Goal: Entertainment & Leisure: Browse casually

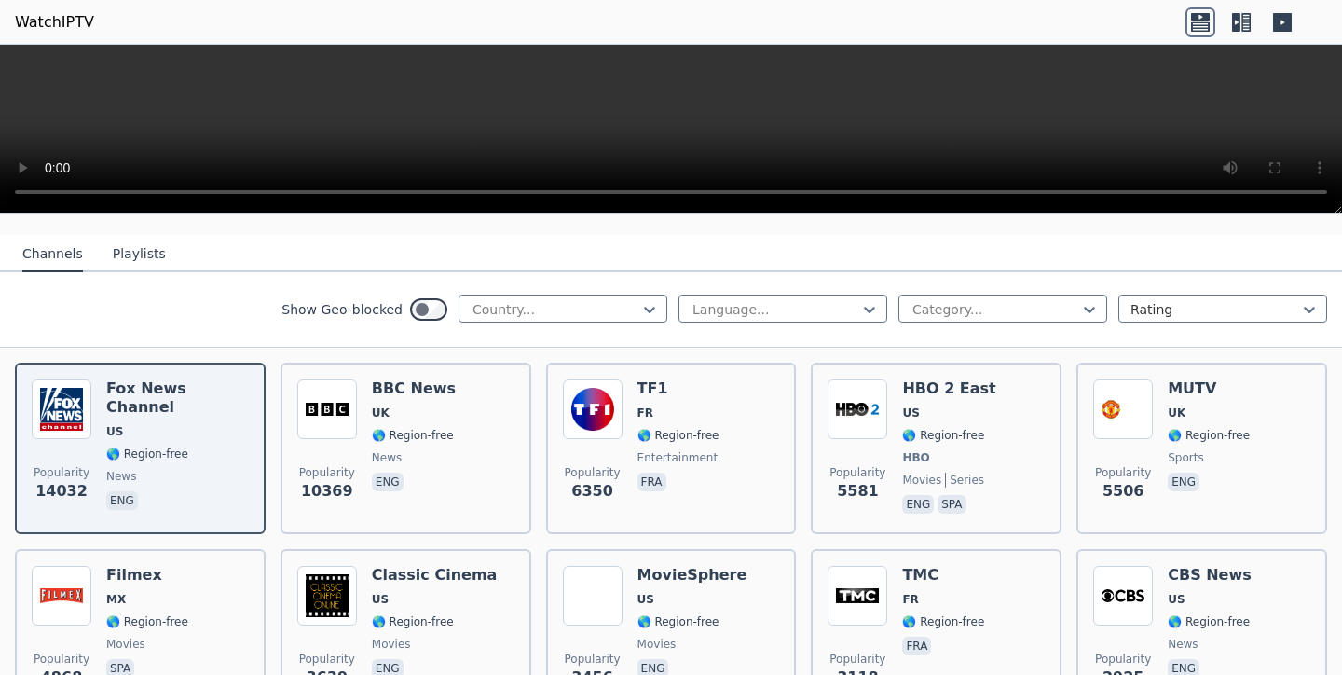
scroll to position [190, 0]
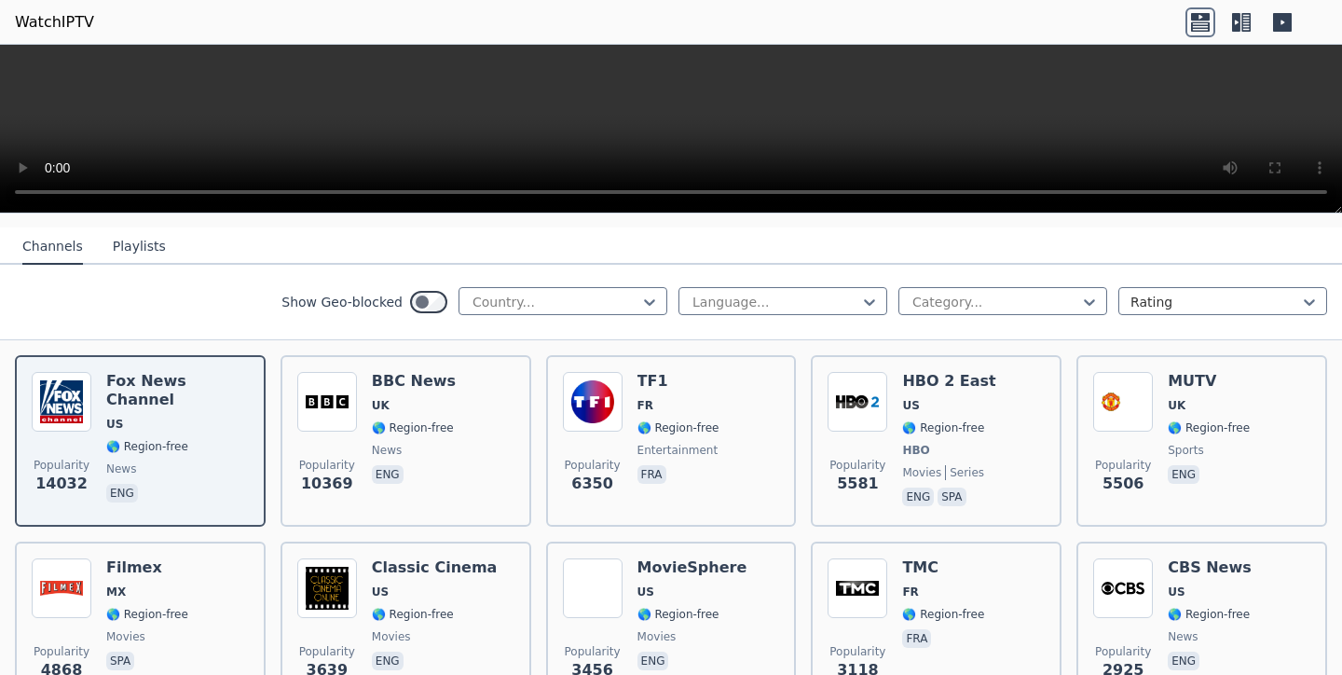
click at [835, 423] on img at bounding box center [857, 402] width 60 height 60
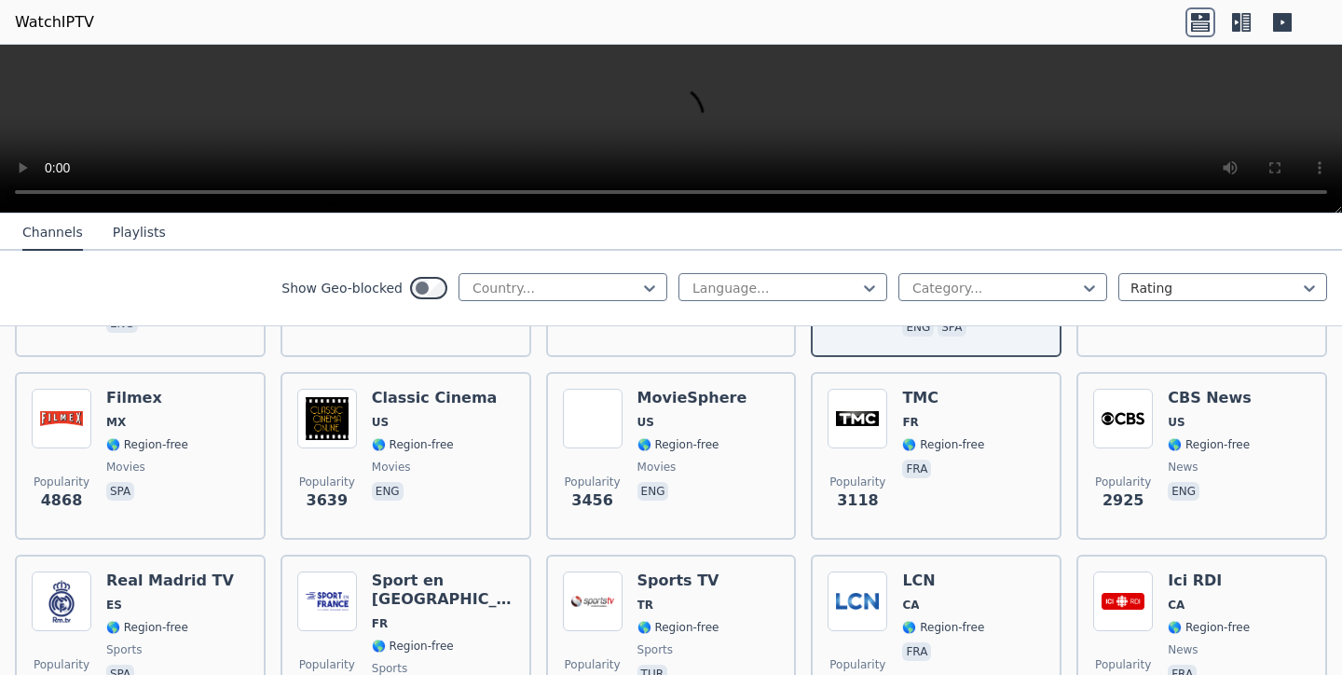
scroll to position [365, 0]
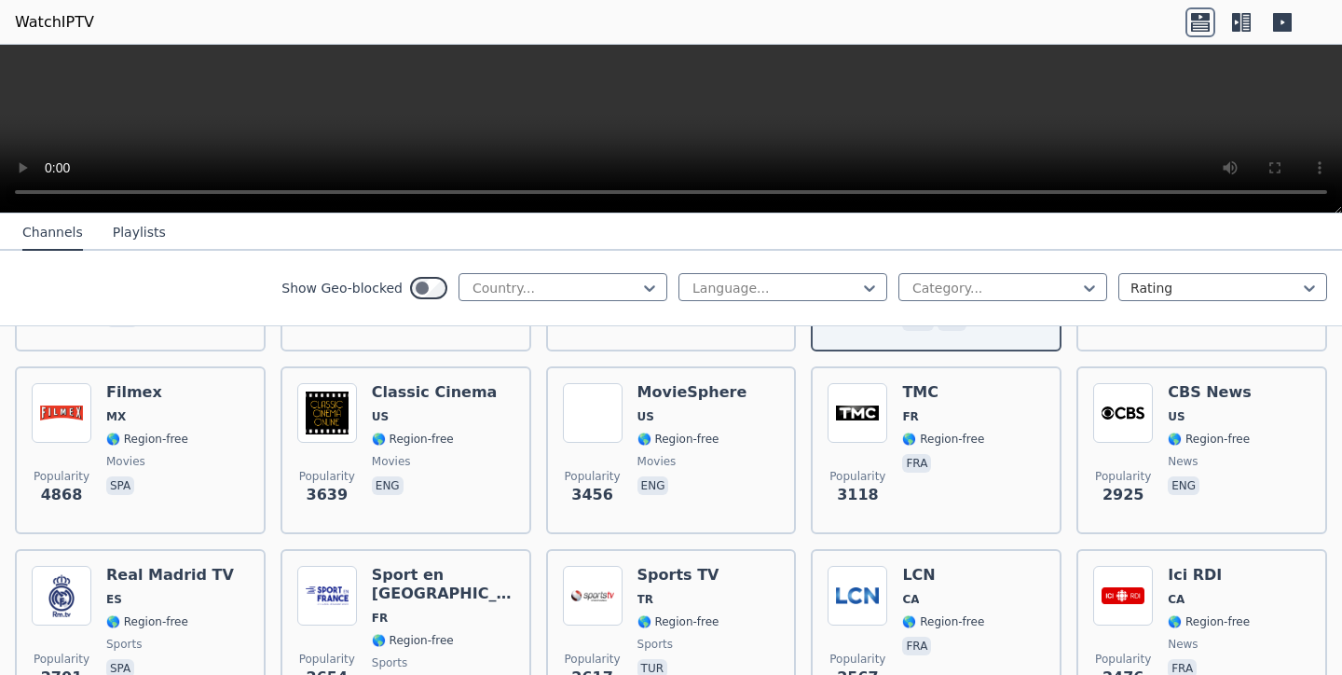
click at [472, 428] on div "Classic Cinema US 🌎 Region-free movies eng" at bounding box center [435, 450] width 126 height 134
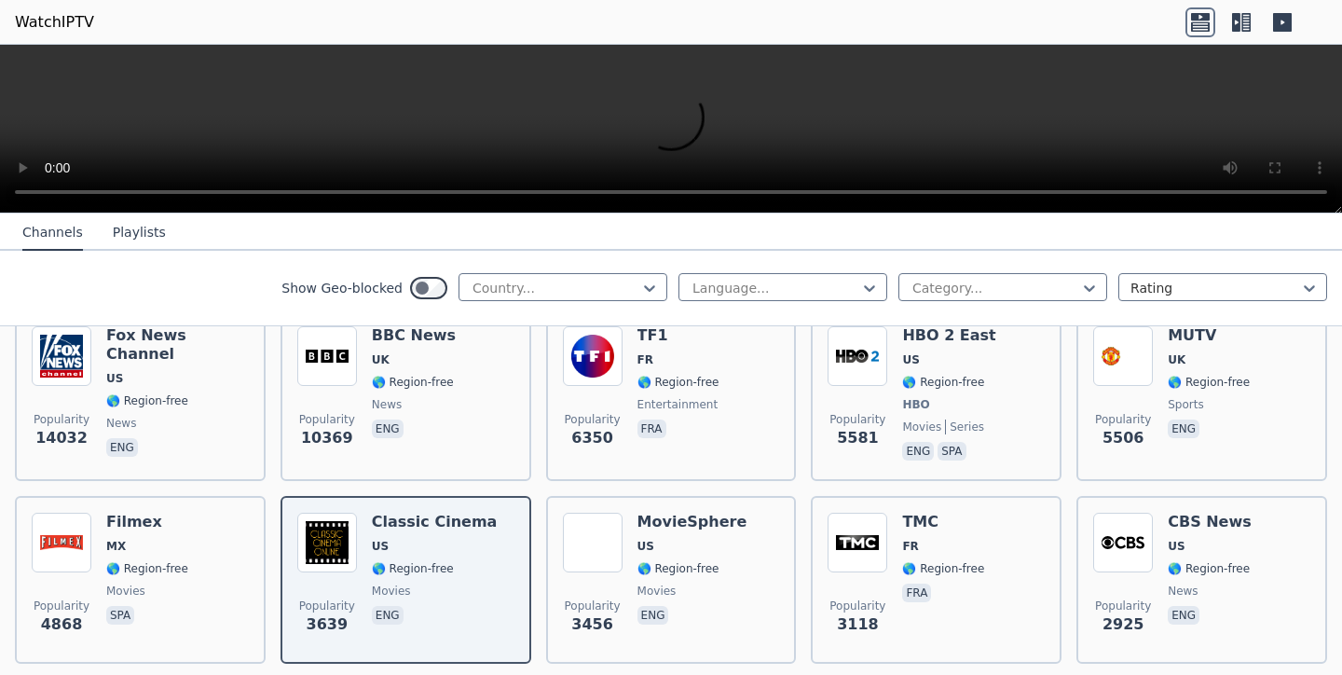
scroll to position [233, 0]
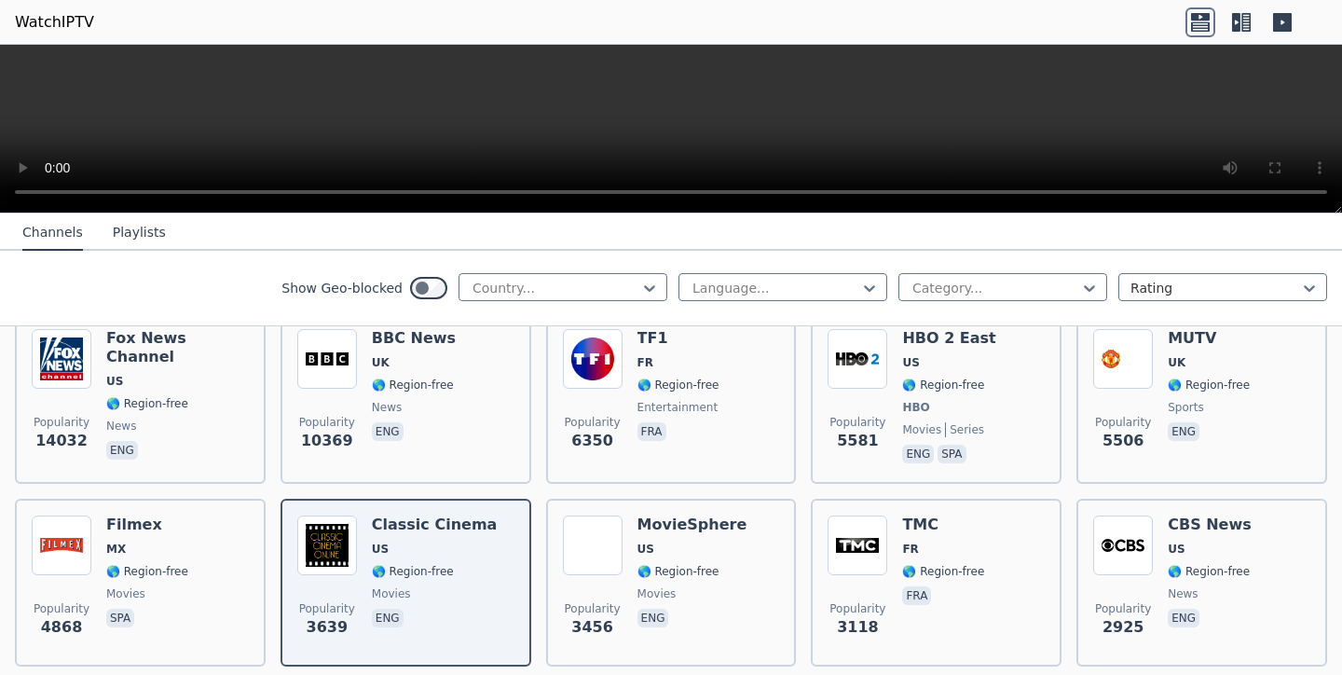
click at [527, 287] on div at bounding box center [556, 288] width 170 height 19
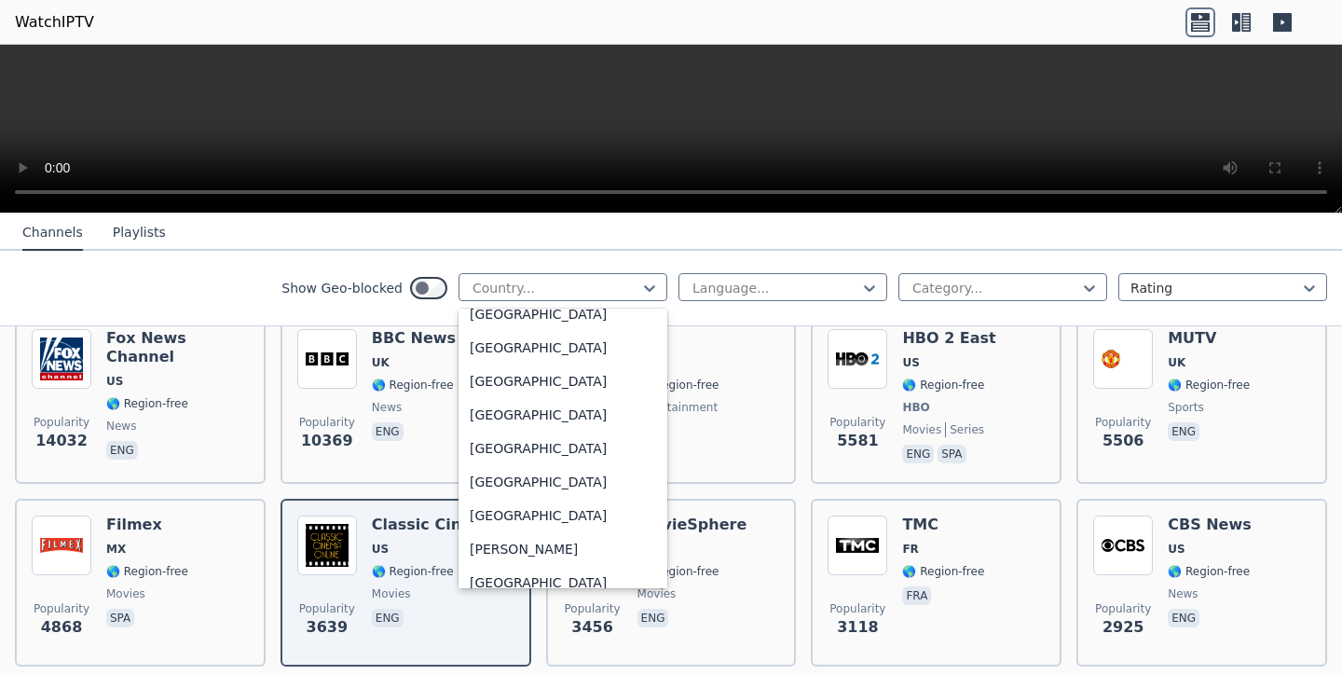
scroll to position [989, 0]
click at [526, 438] on div "[GEOGRAPHIC_DATA]" at bounding box center [562, 447] width 209 height 34
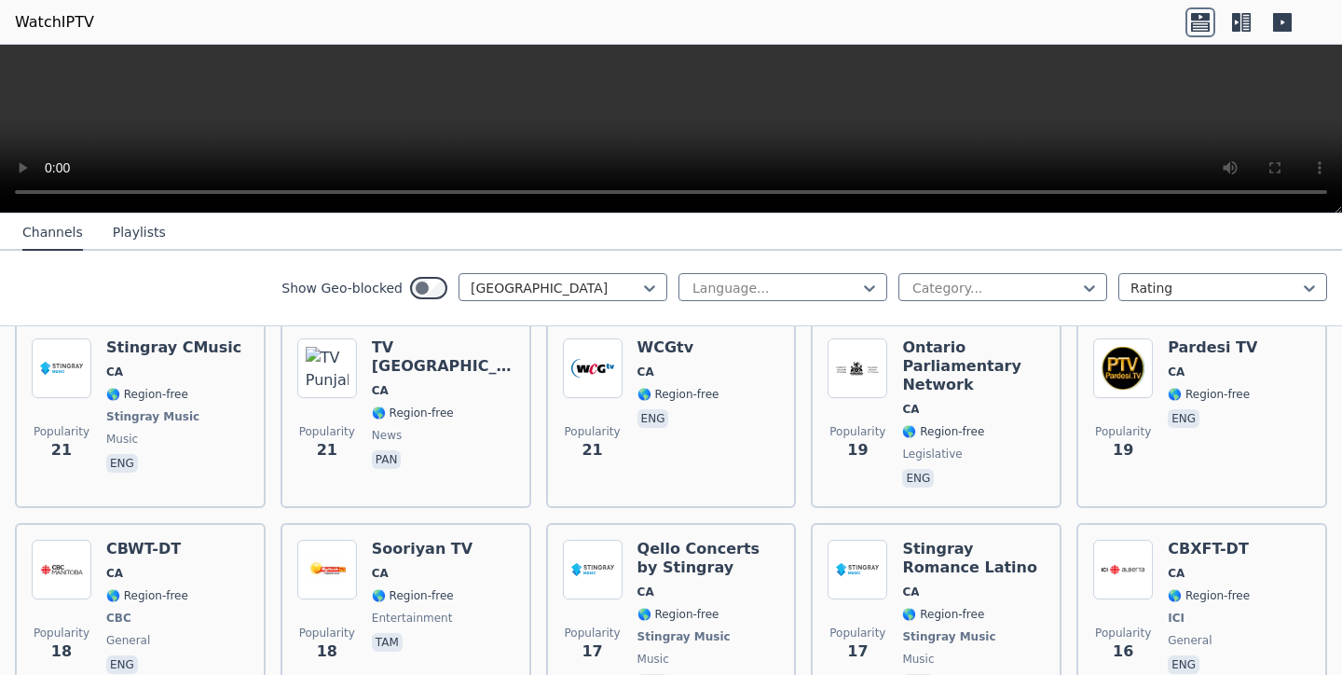
scroll to position [3863, 0]
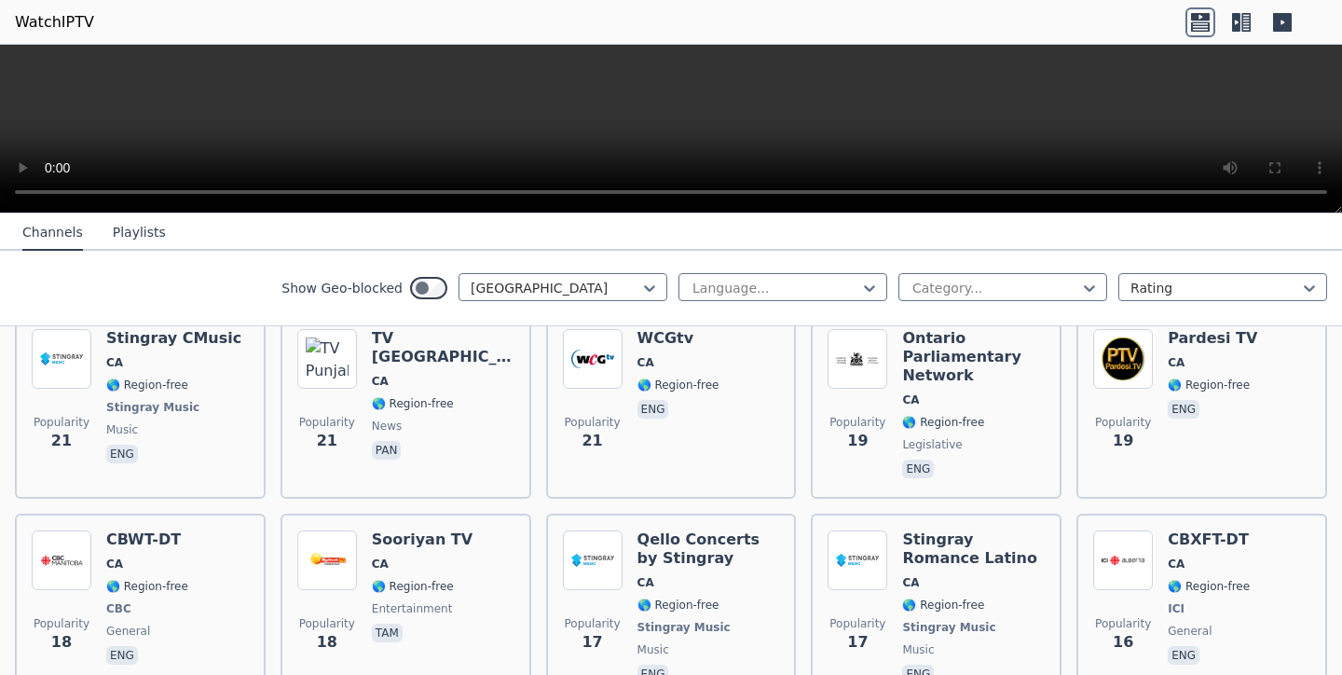
click at [1237, 22] on icon at bounding box center [1236, 22] width 8 height 19
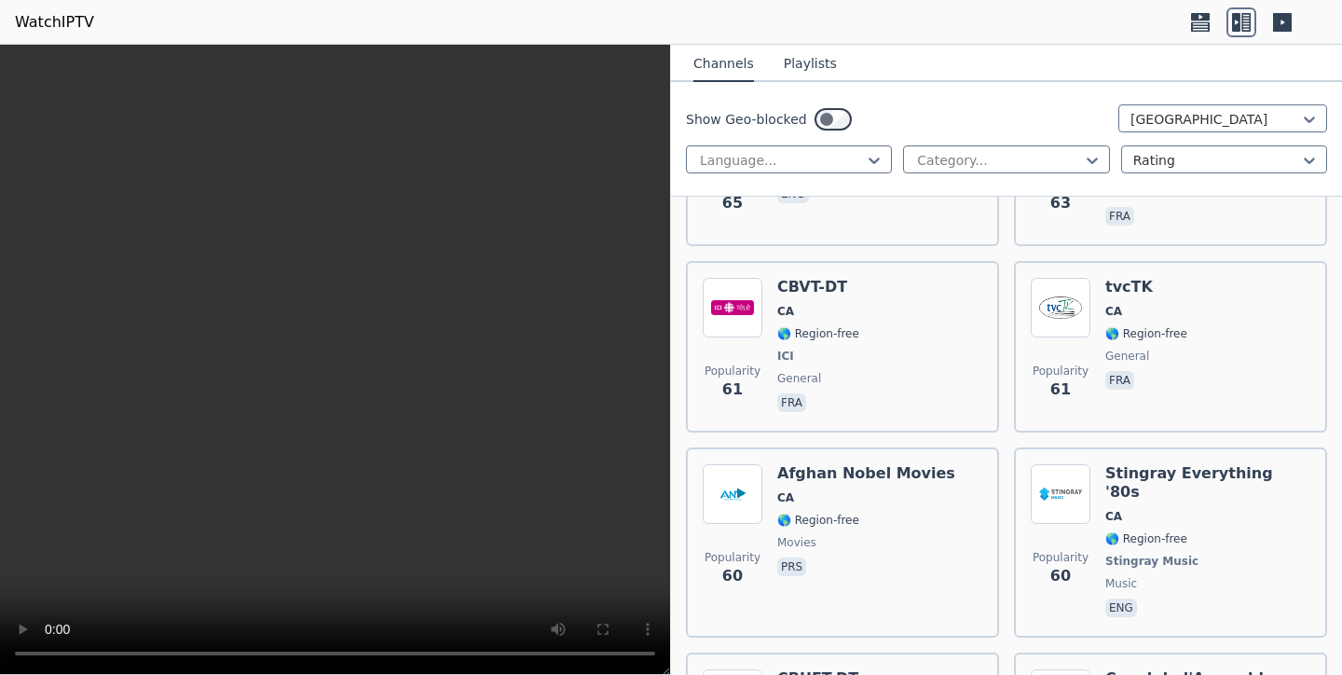
click at [1278, 20] on icon at bounding box center [1282, 22] width 19 height 19
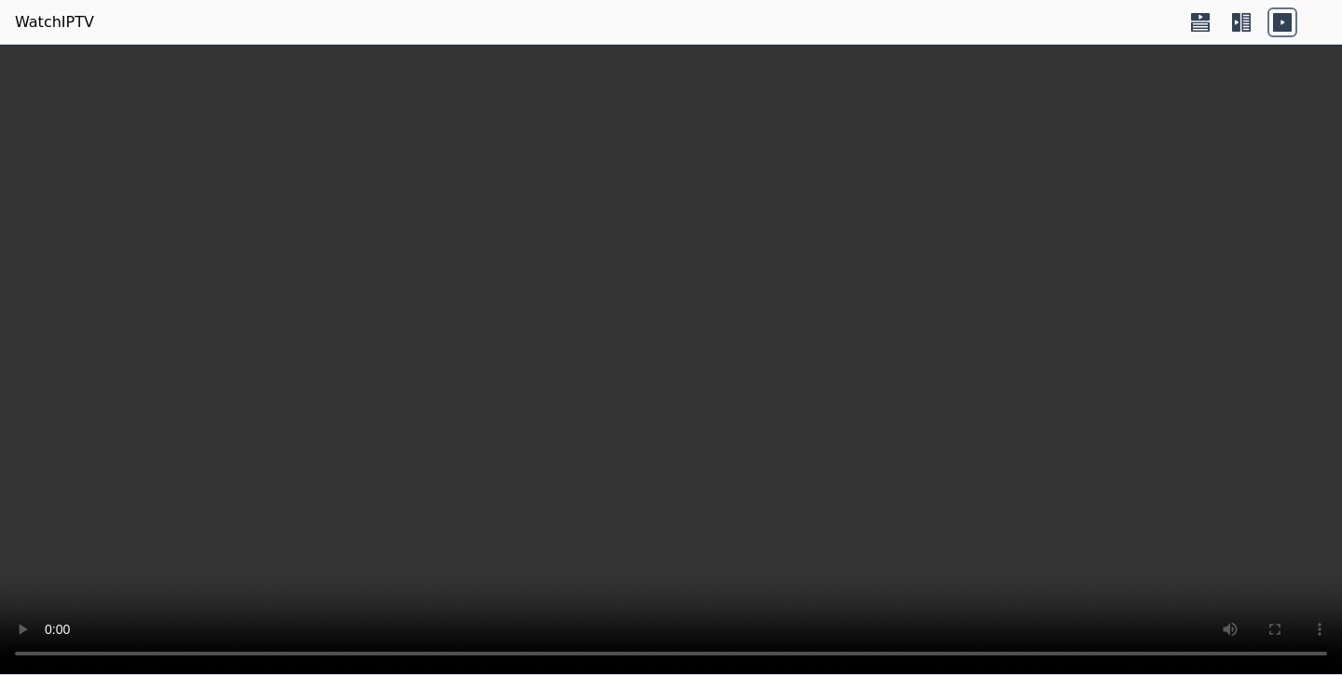
click at [1238, 22] on icon at bounding box center [1236, 22] width 8 height 19
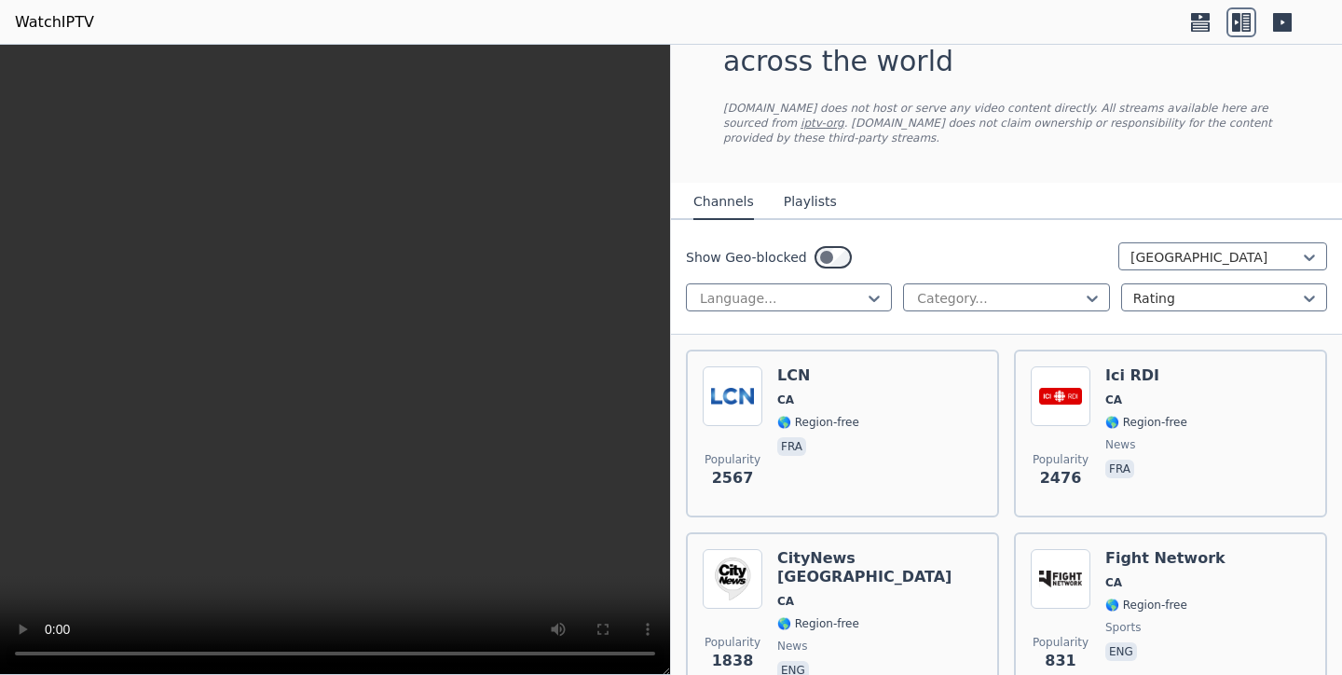
scroll to position [68, 0]
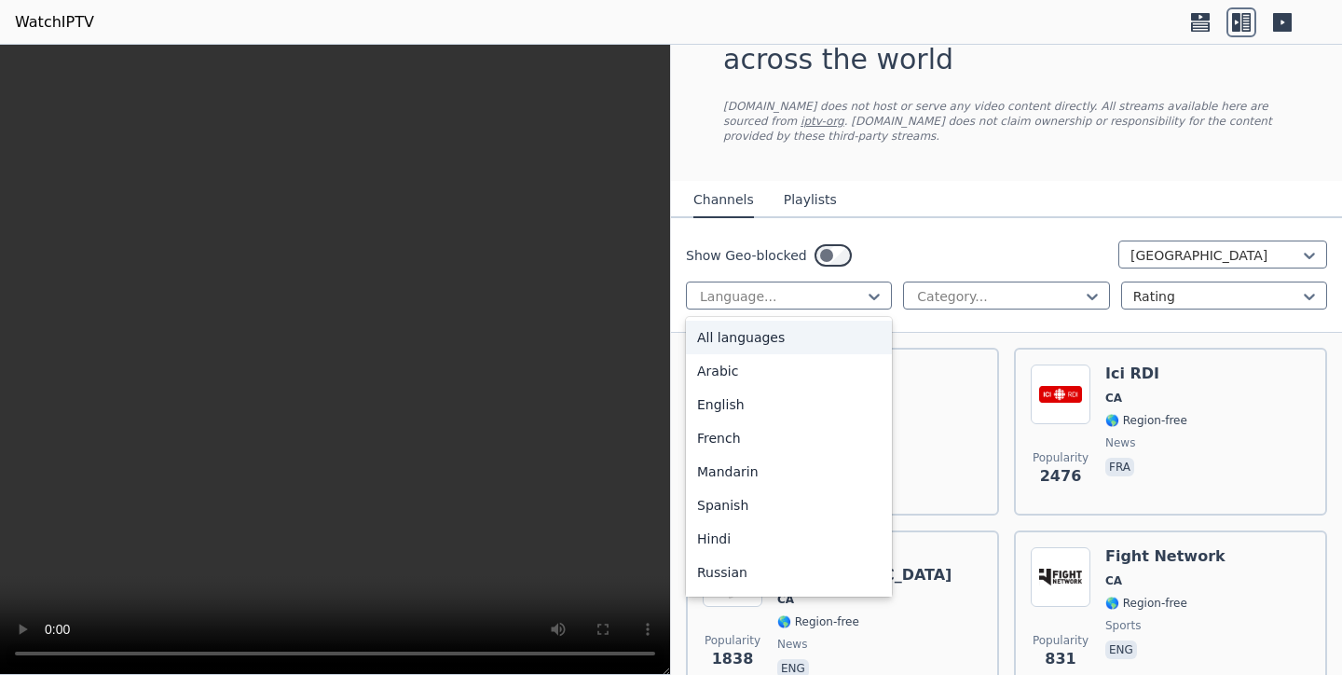
click at [869, 300] on icon at bounding box center [874, 296] width 19 height 19
click at [835, 402] on div "English" at bounding box center [789, 405] width 206 height 34
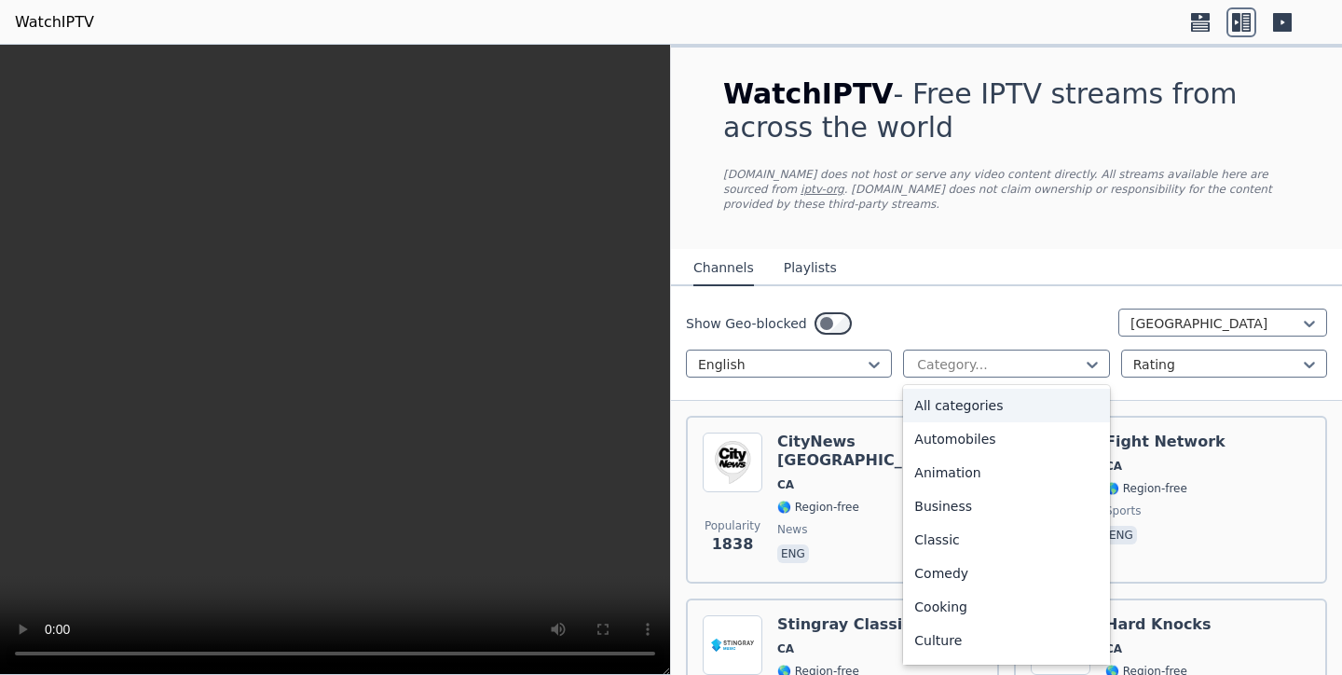
click at [990, 362] on div at bounding box center [998, 364] width 167 height 19
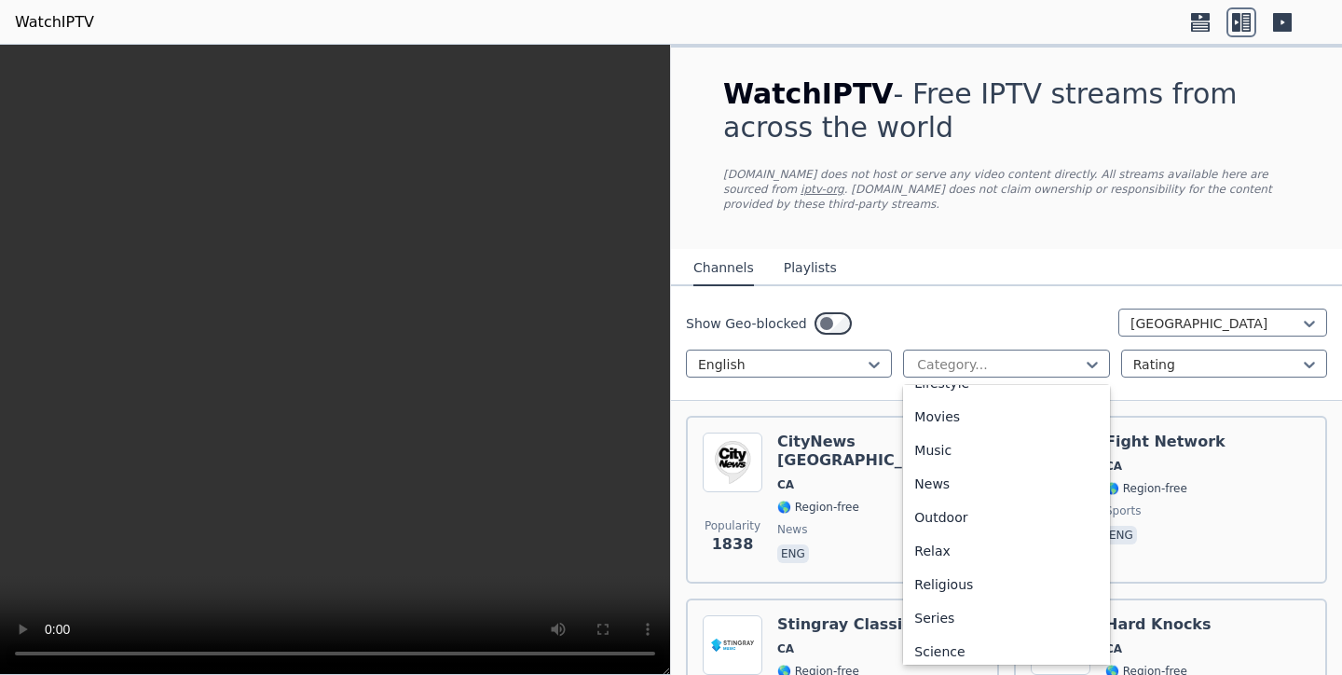
scroll to position [534, 0]
click at [953, 441] on div "News" at bounding box center [1006, 442] width 206 height 34
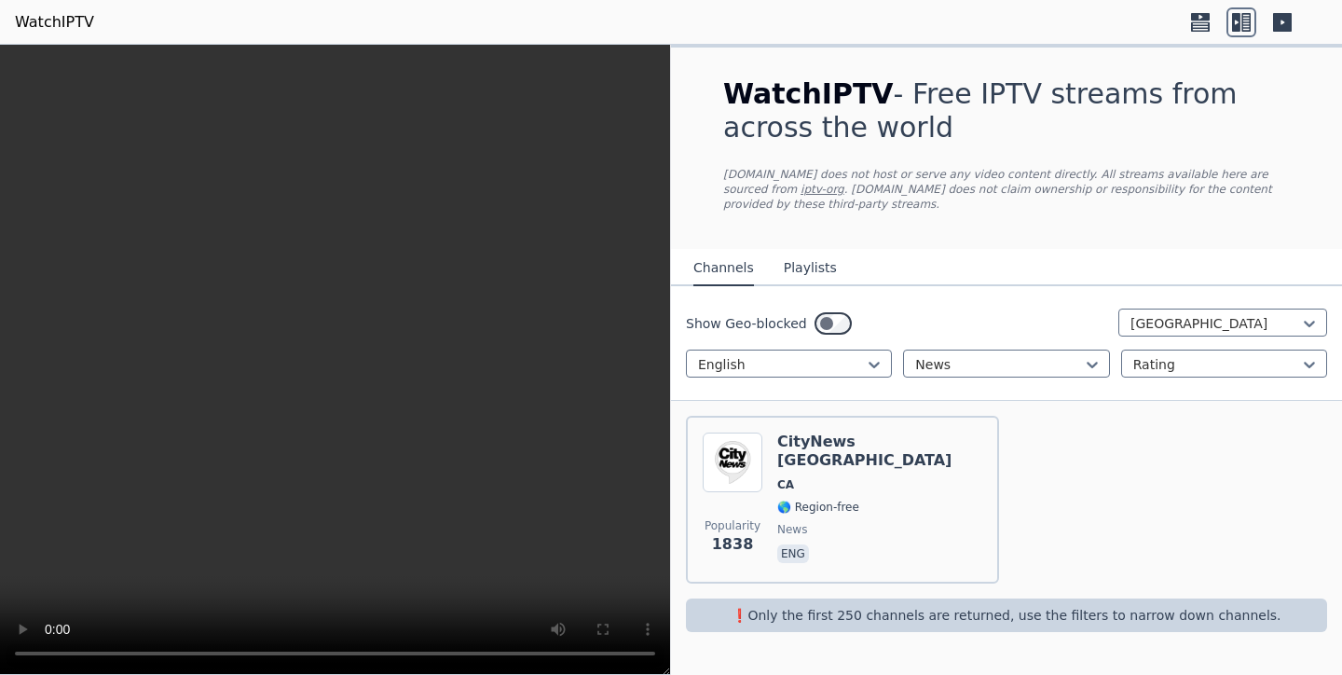
click at [918, 472] on div "Popularity 1838 CityNews [GEOGRAPHIC_DATA] [GEOGRAPHIC_DATA] 🌎 Region-free news…" at bounding box center [843, 499] width 280 height 134
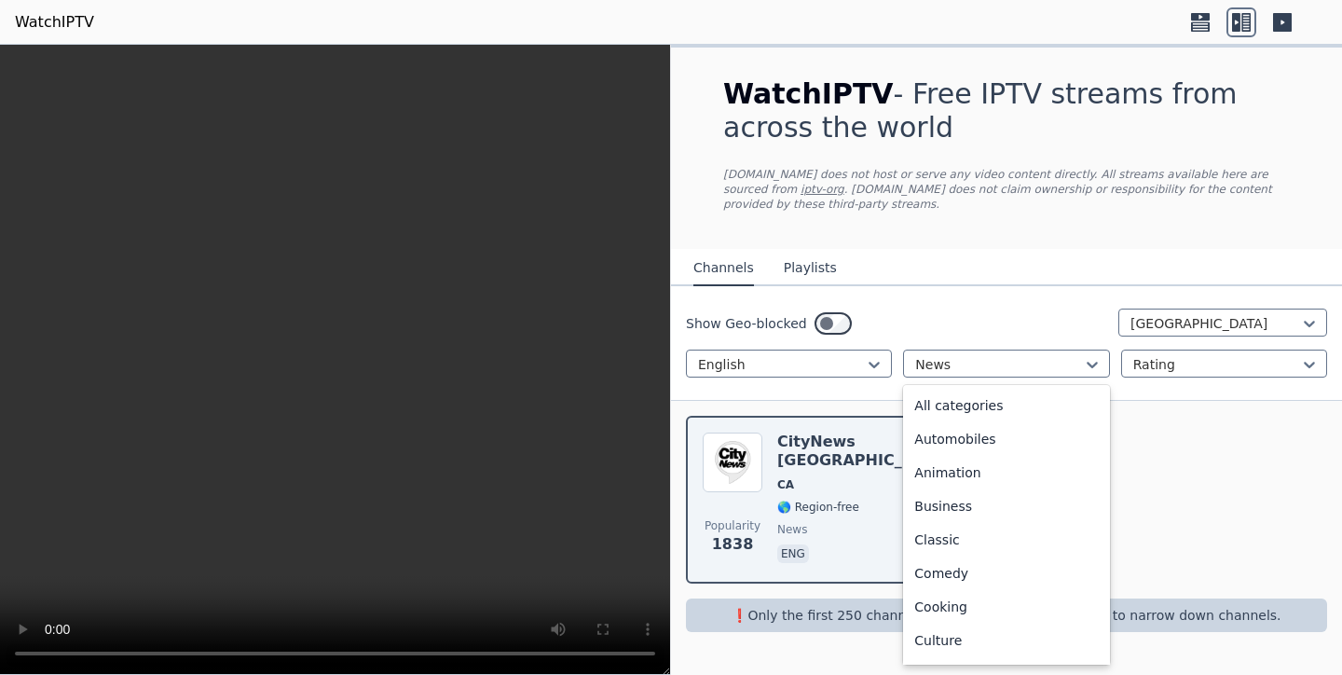
click at [1005, 371] on div at bounding box center [998, 364] width 167 height 19
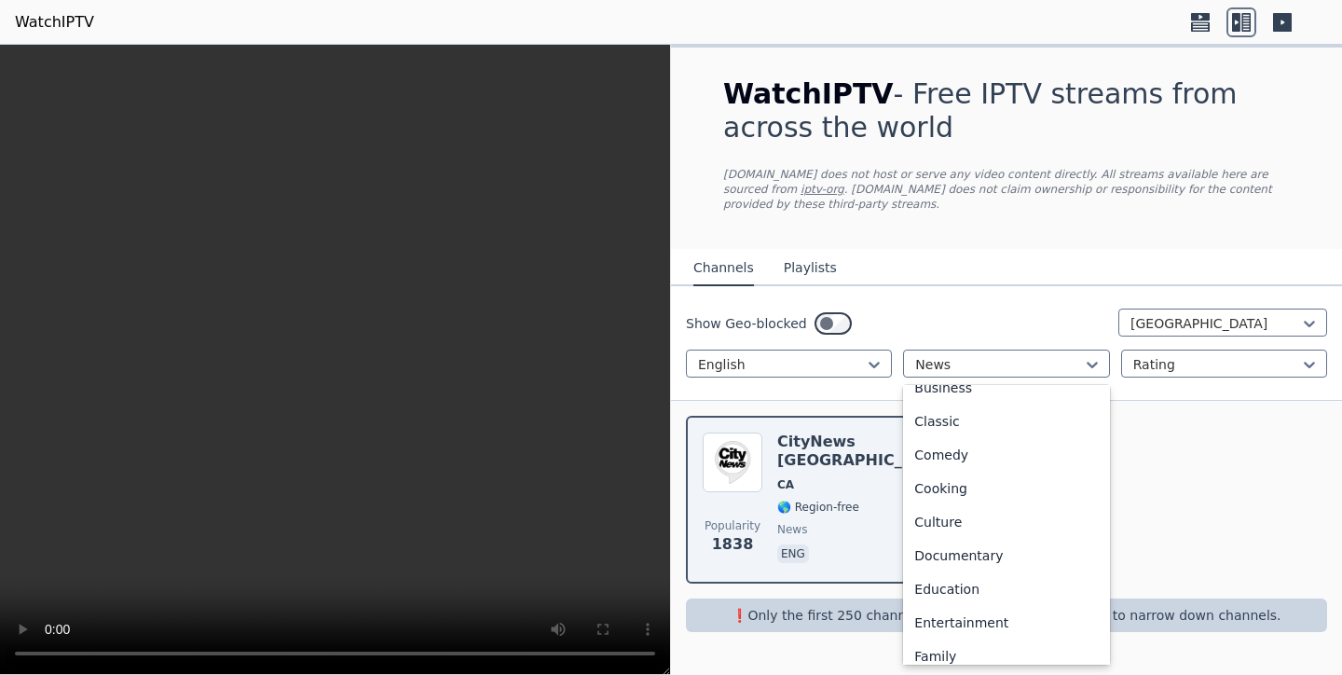
scroll to position [155, 0]
click at [976, 581] on div "Entertainment" at bounding box center [1006, 586] width 206 height 34
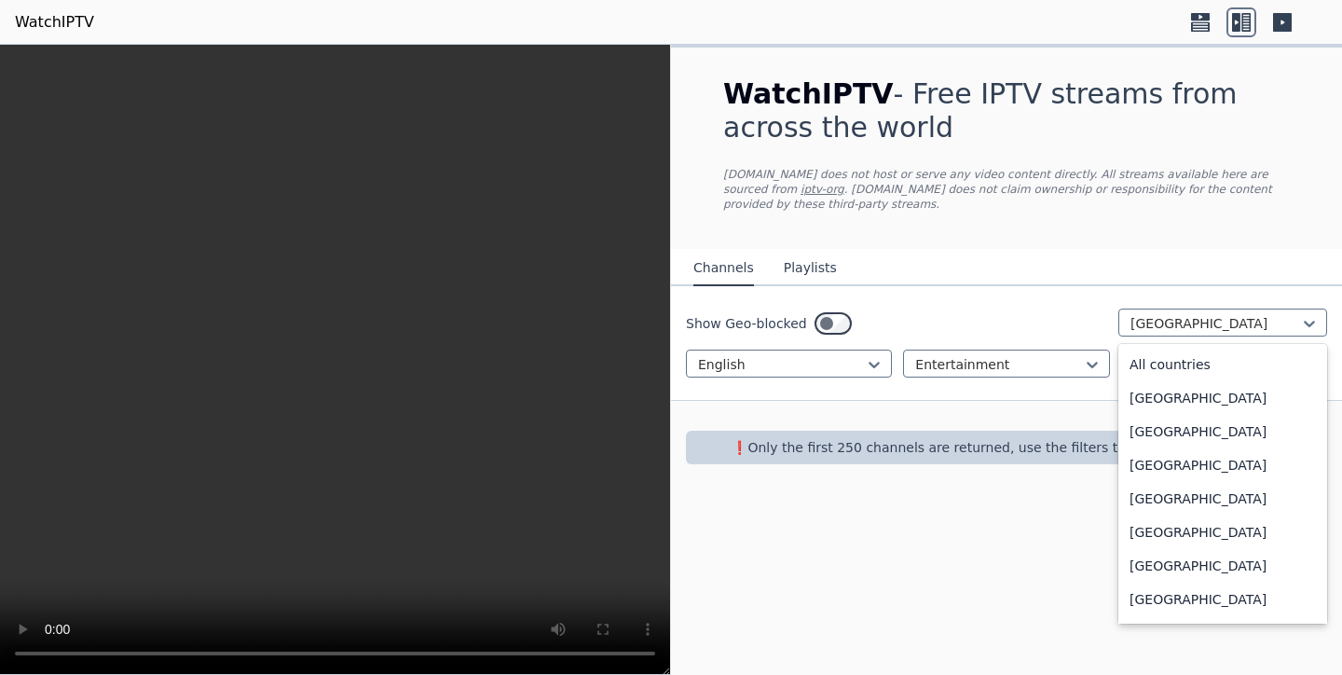
click at [1151, 320] on div at bounding box center [1215, 323] width 170 height 19
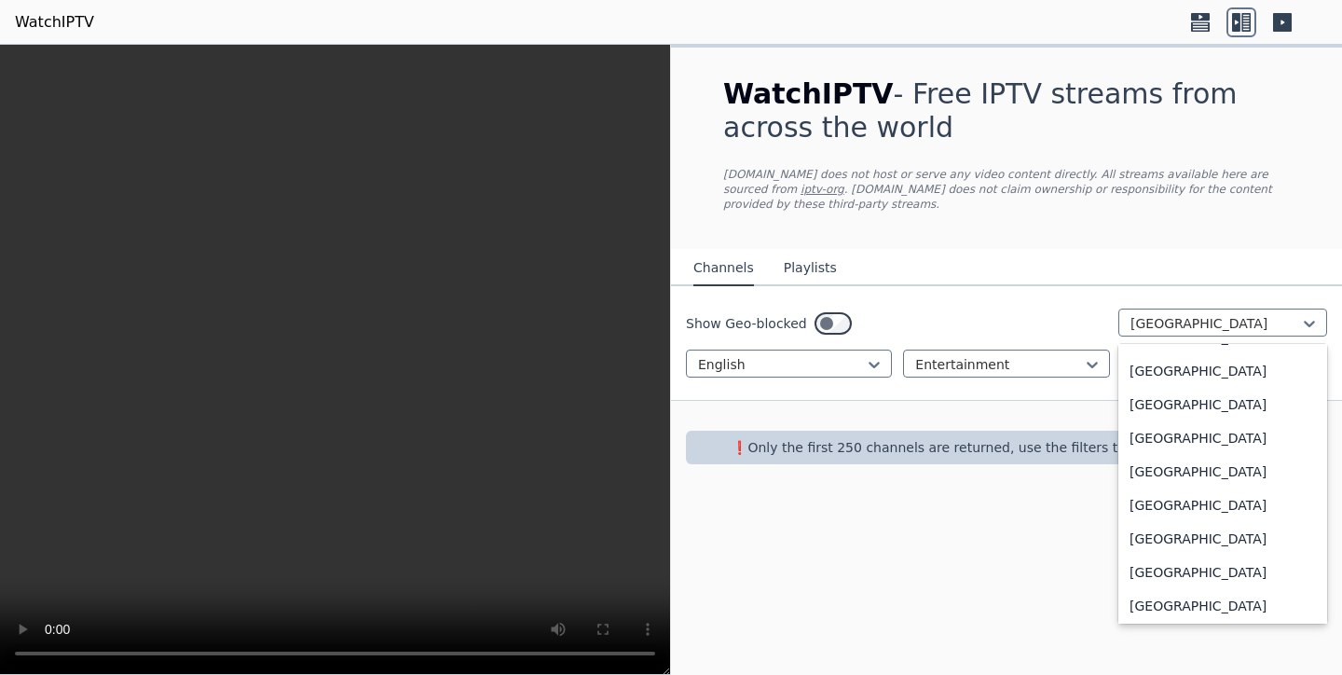
scroll to position [6549, 0]
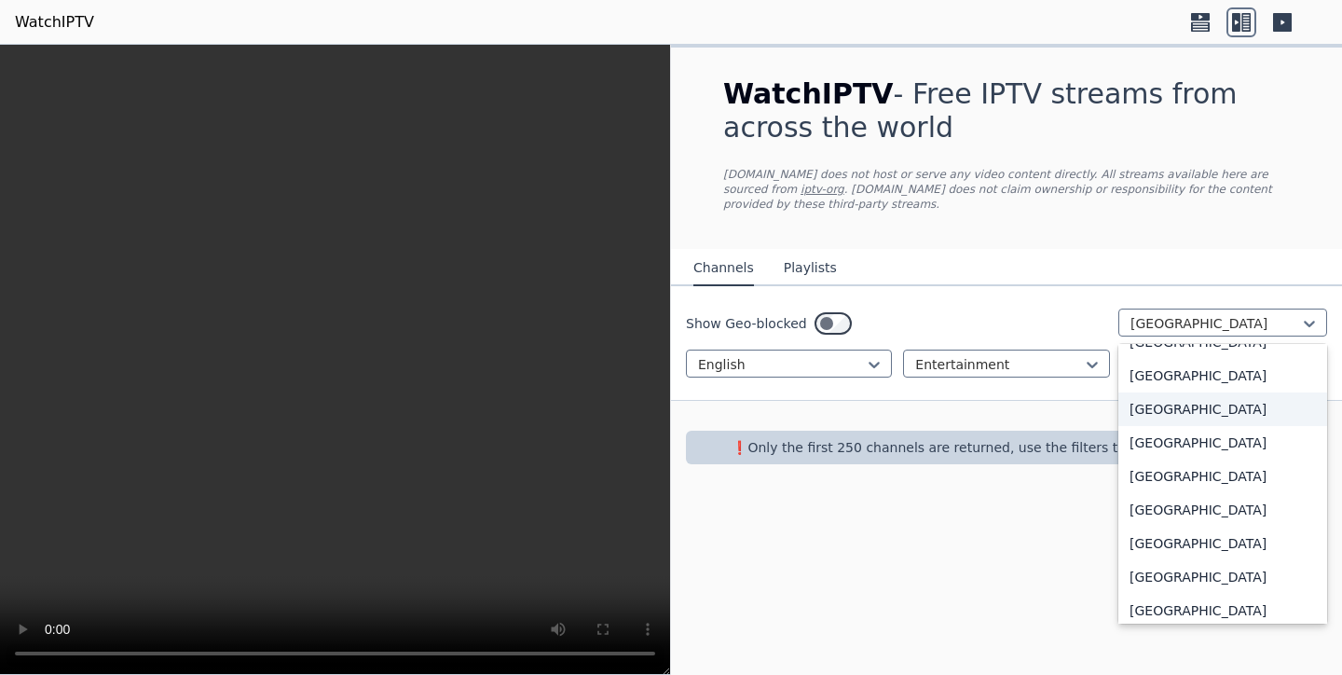
click at [1167, 412] on div "[GEOGRAPHIC_DATA]" at bounding box center [1222, 409] width 209 height 34
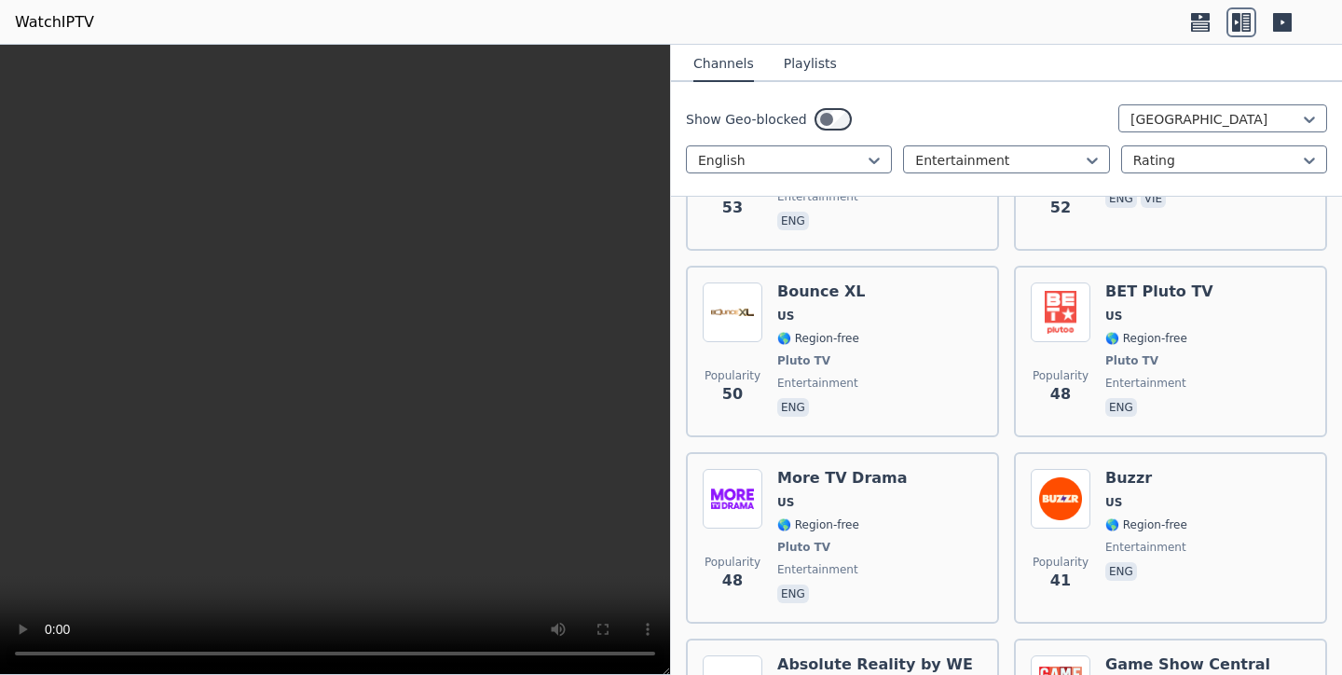
scroll to position [2374, 0]
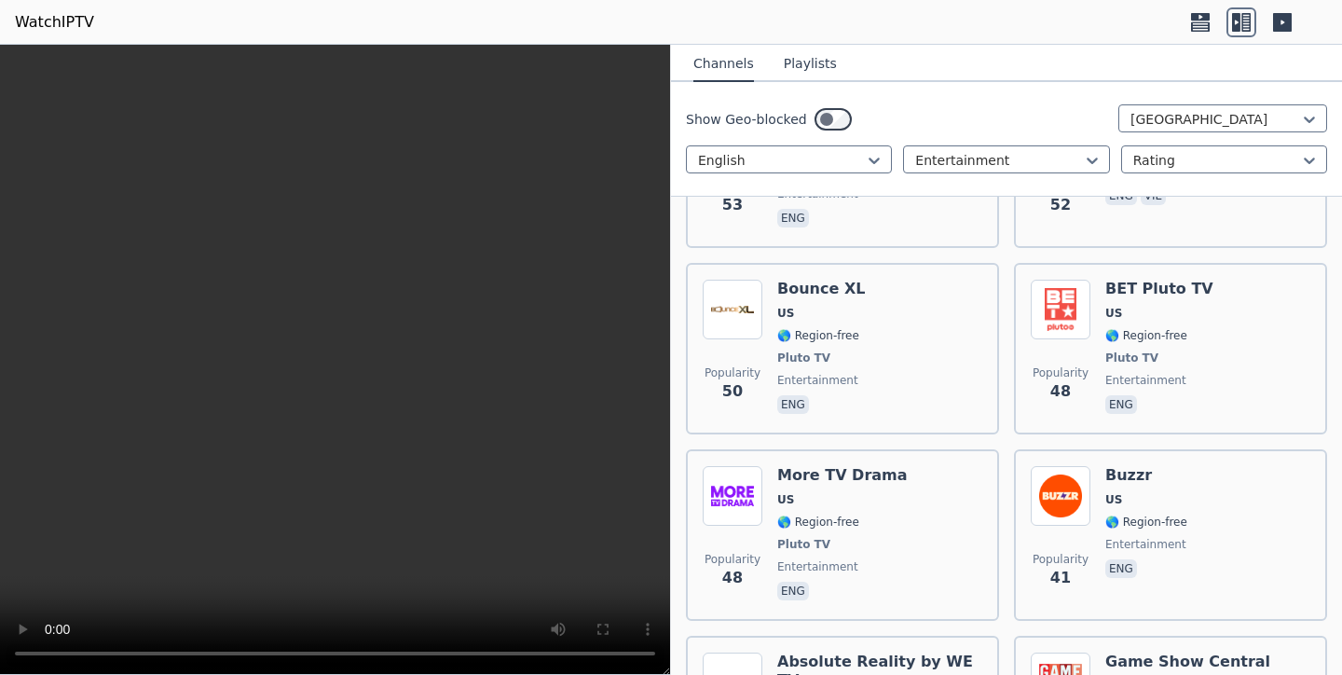
click at [944, 346] on div "Popularity 50 Bounce XL US 🌎 Region-free Pluto TV entertainment eng" at bounding box center [843, 349] width 280 height 138
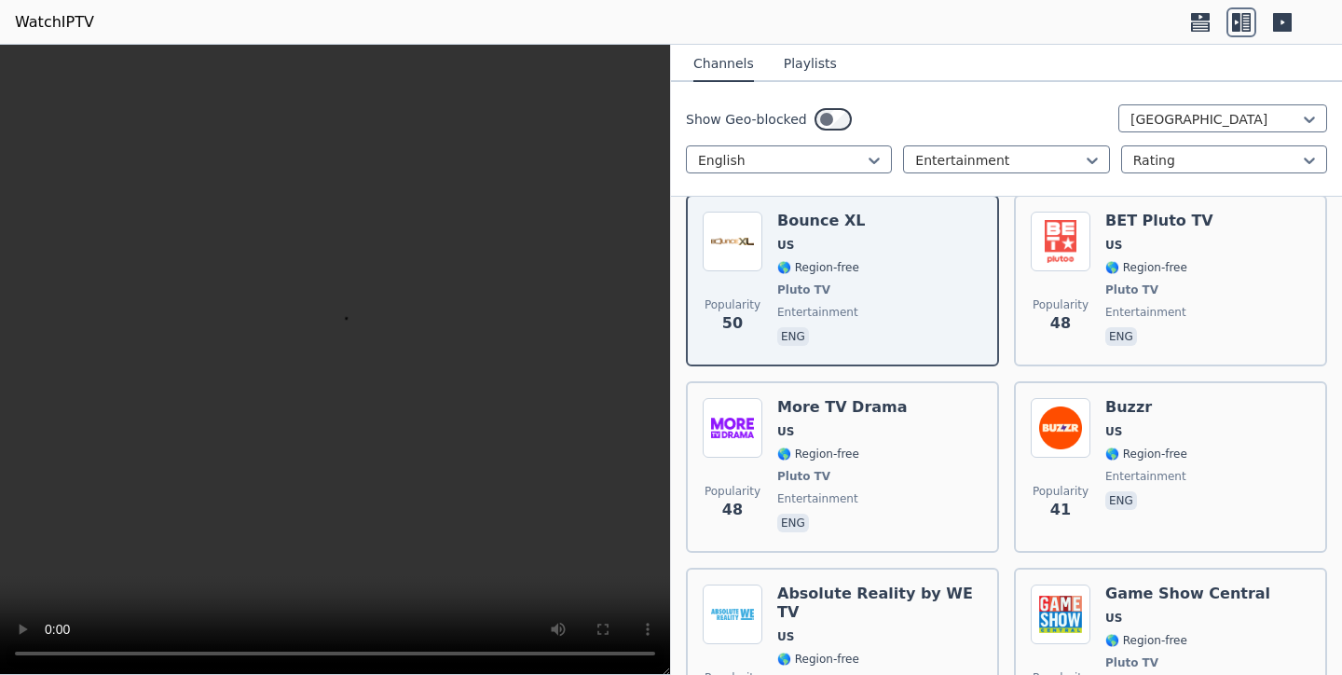
scroll to position [2446, 0]
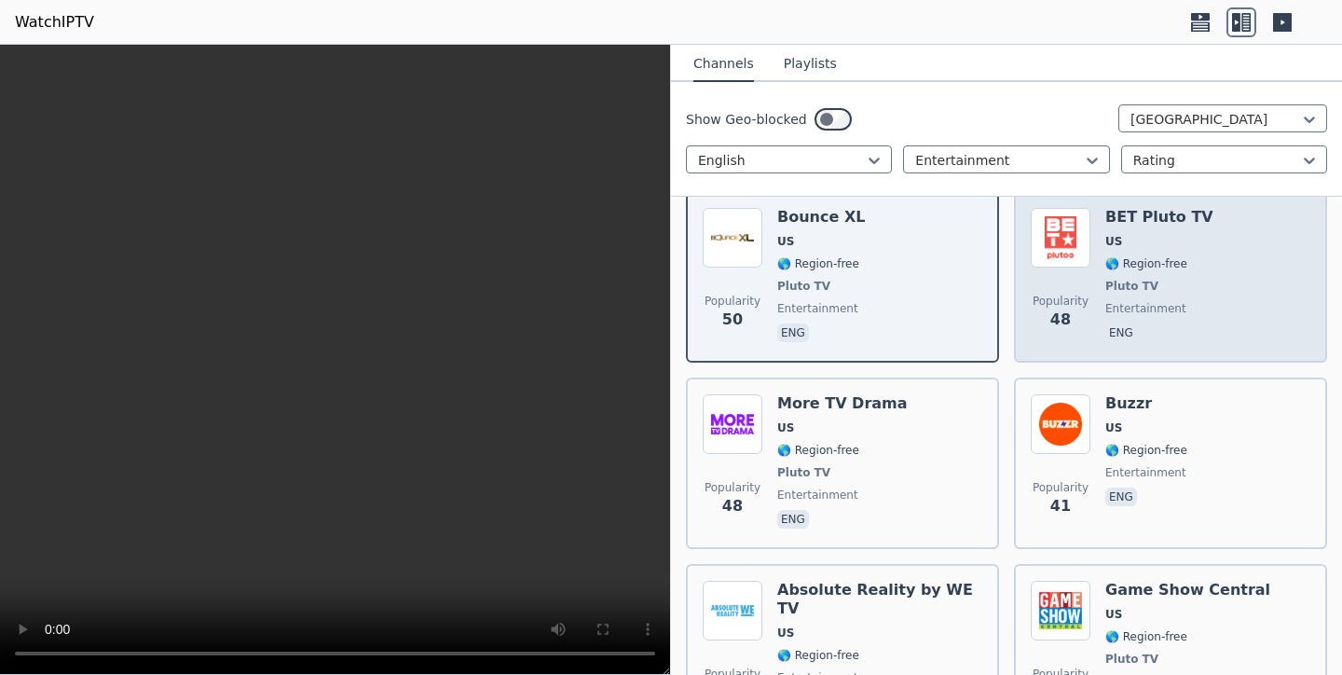
click at [1063, 285] on span "Popularity 48" at bounding box center [1061, 312] width 60 height 60
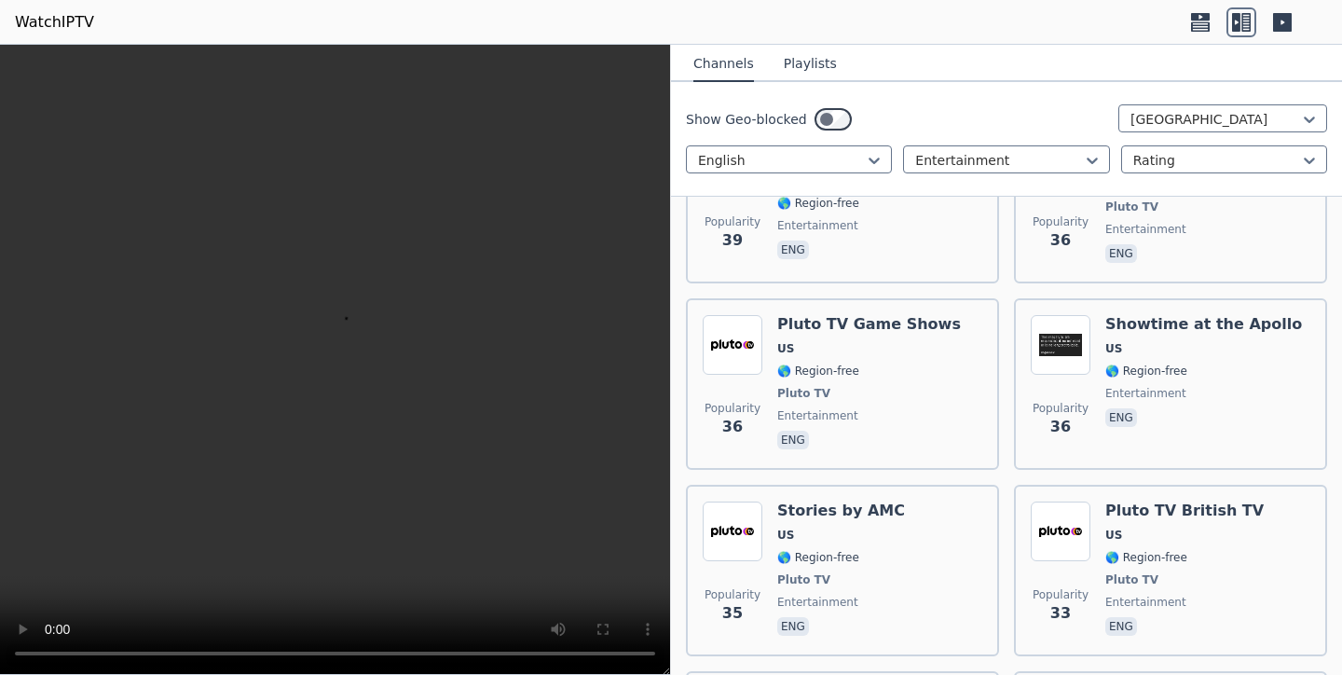
scroll to position [2899, 0]
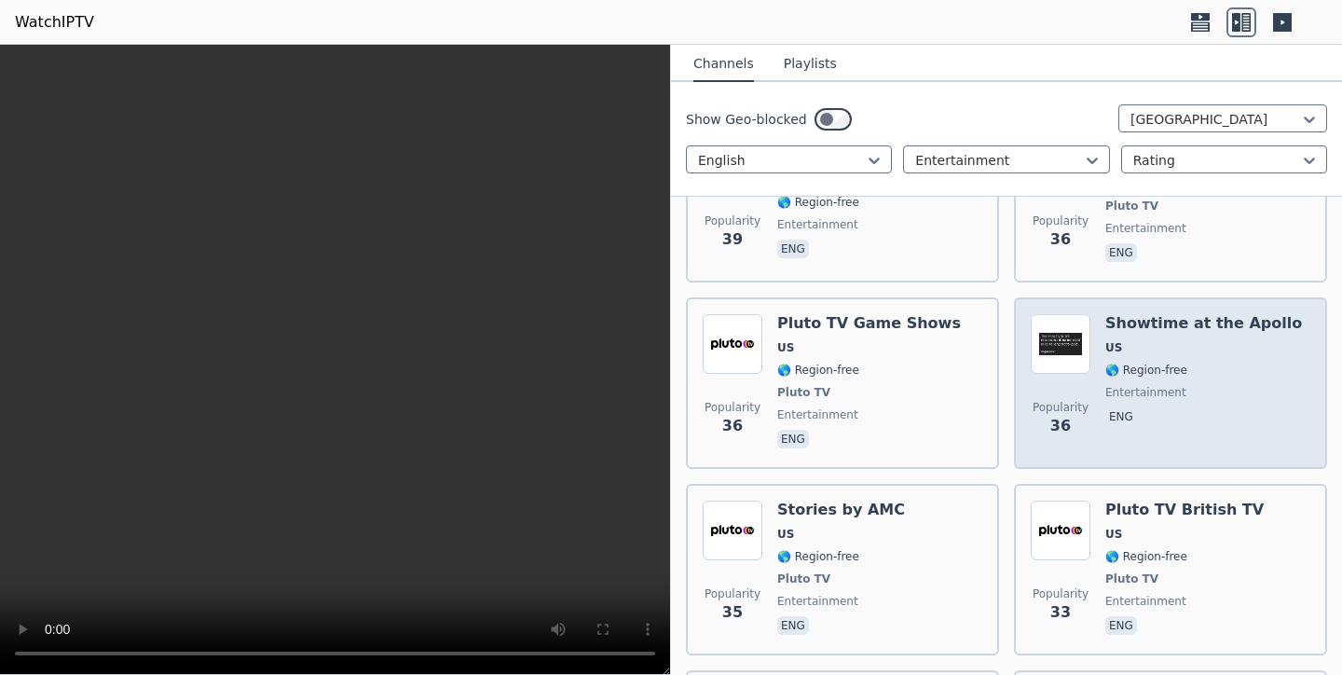
click at [1058, 379] on div "Popularity 36" at bounding box center [1061, 383] width 60 height 138
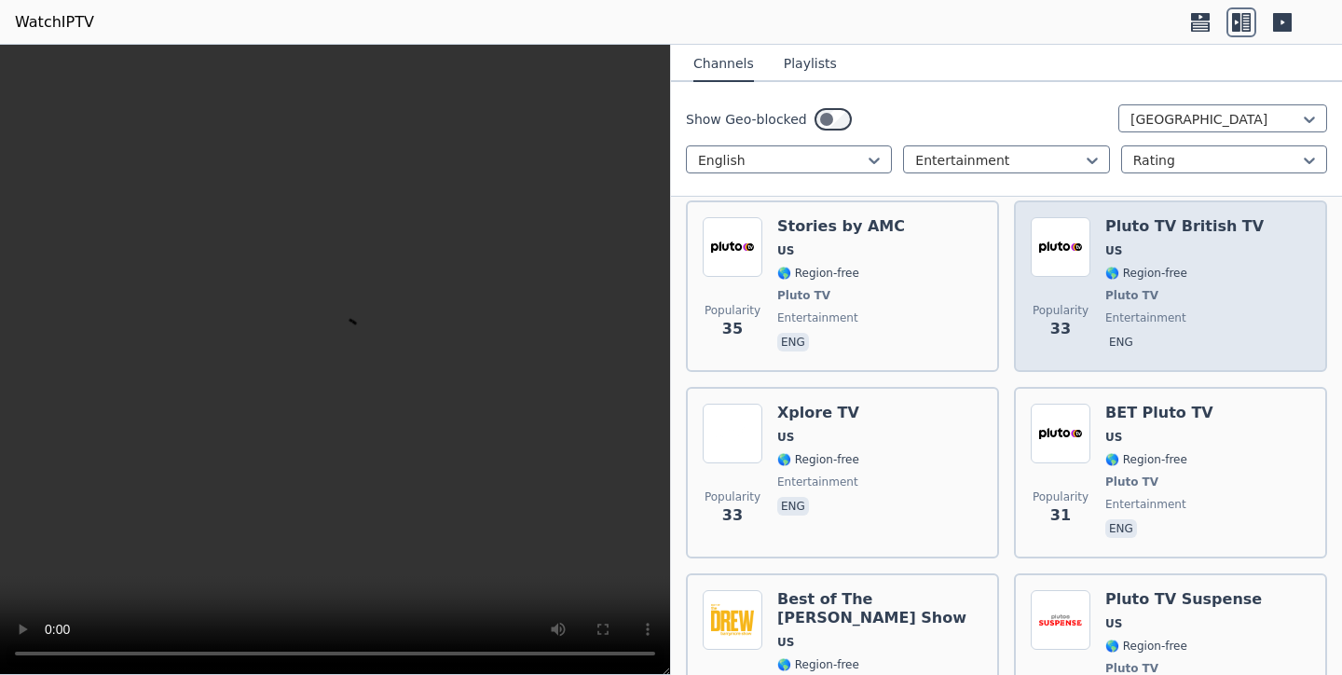
scroll to position [3204, 0]
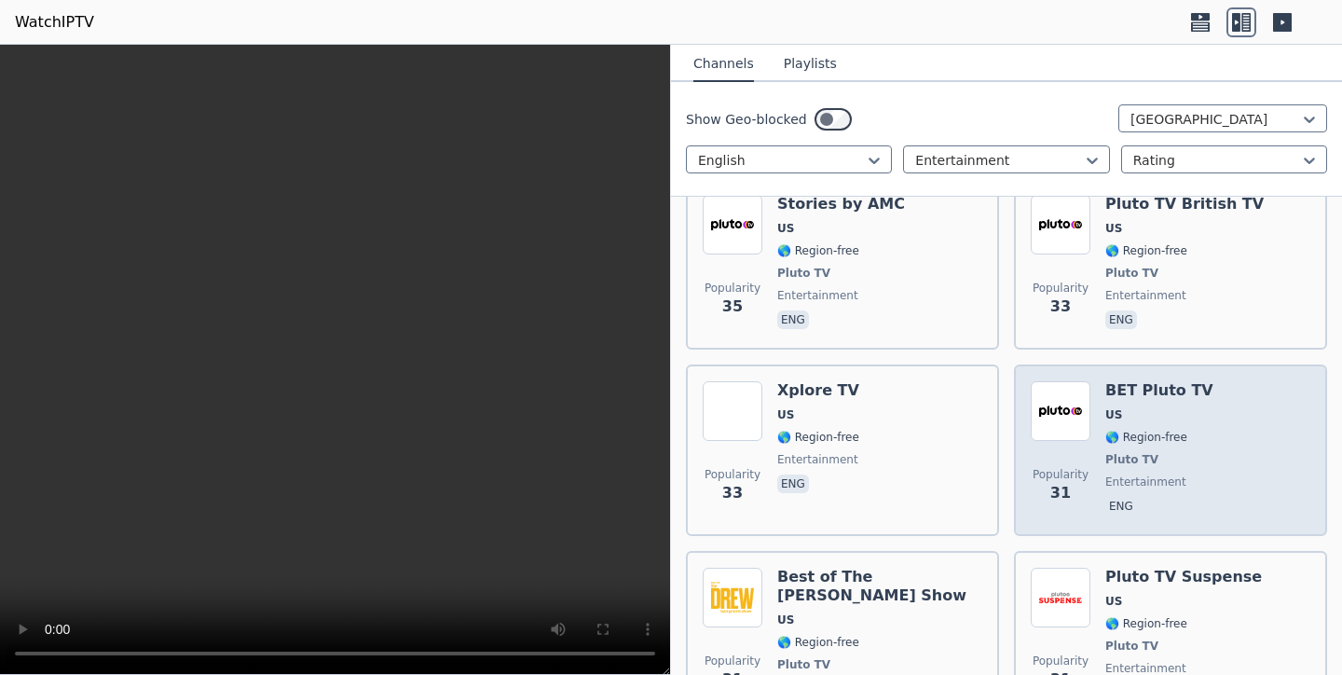
click at [1044, 446] on div "Popularity 31" at bounding box center [1061, 450] width 60 height 138
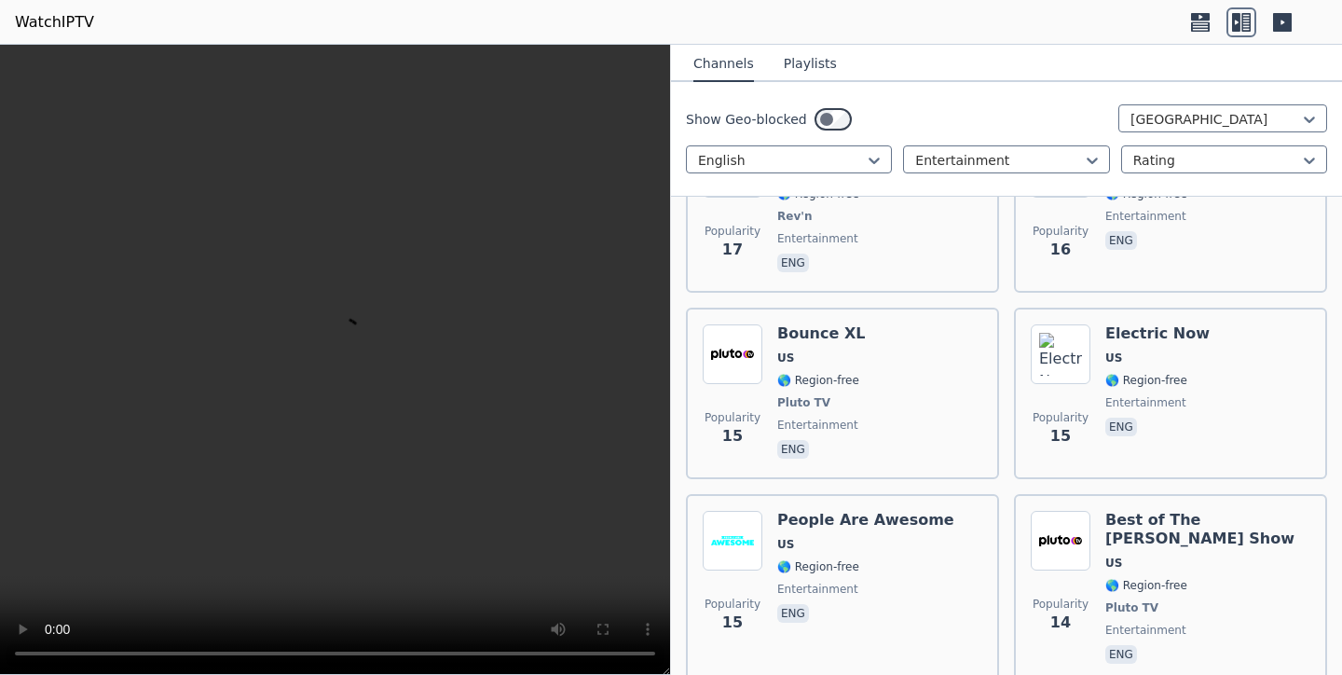
scroll to position [6302, 0]
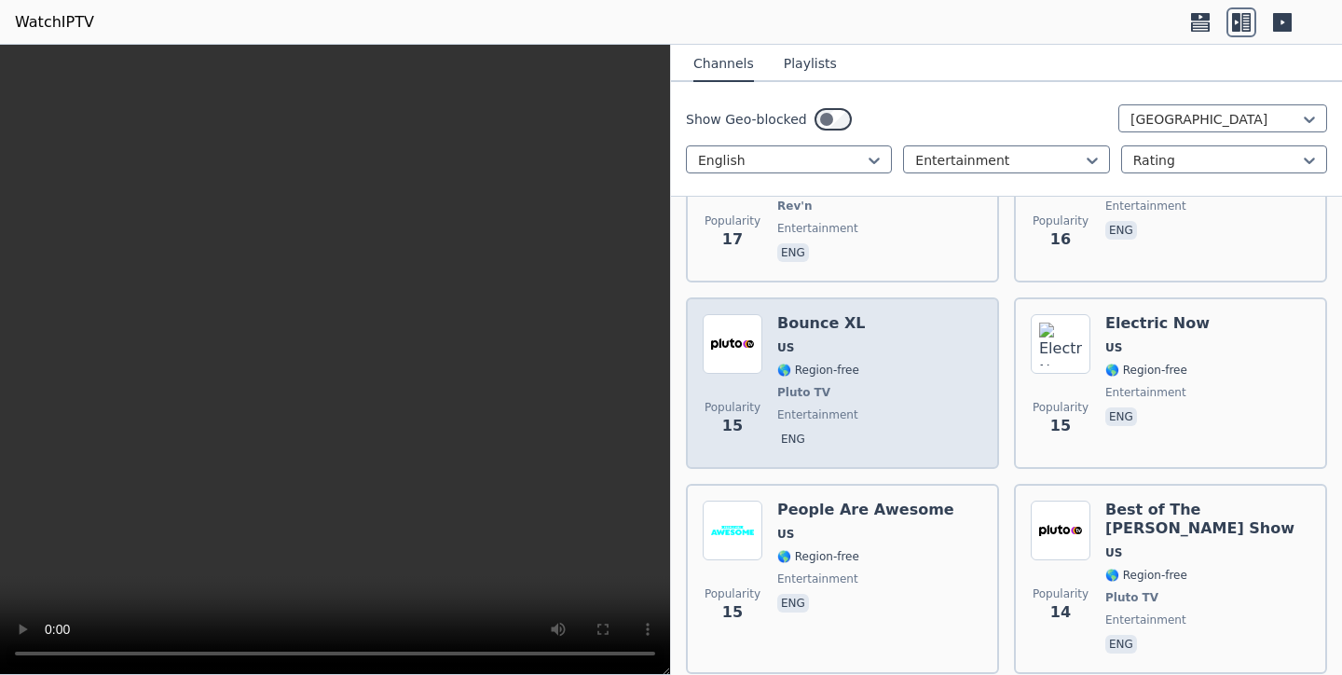
click at [925, 364] on div "Popularity 15 Bounce XL US 🌎 Region-free Pluto TV entertainment eng" at bounding box center [843, 383] width 280 height 138
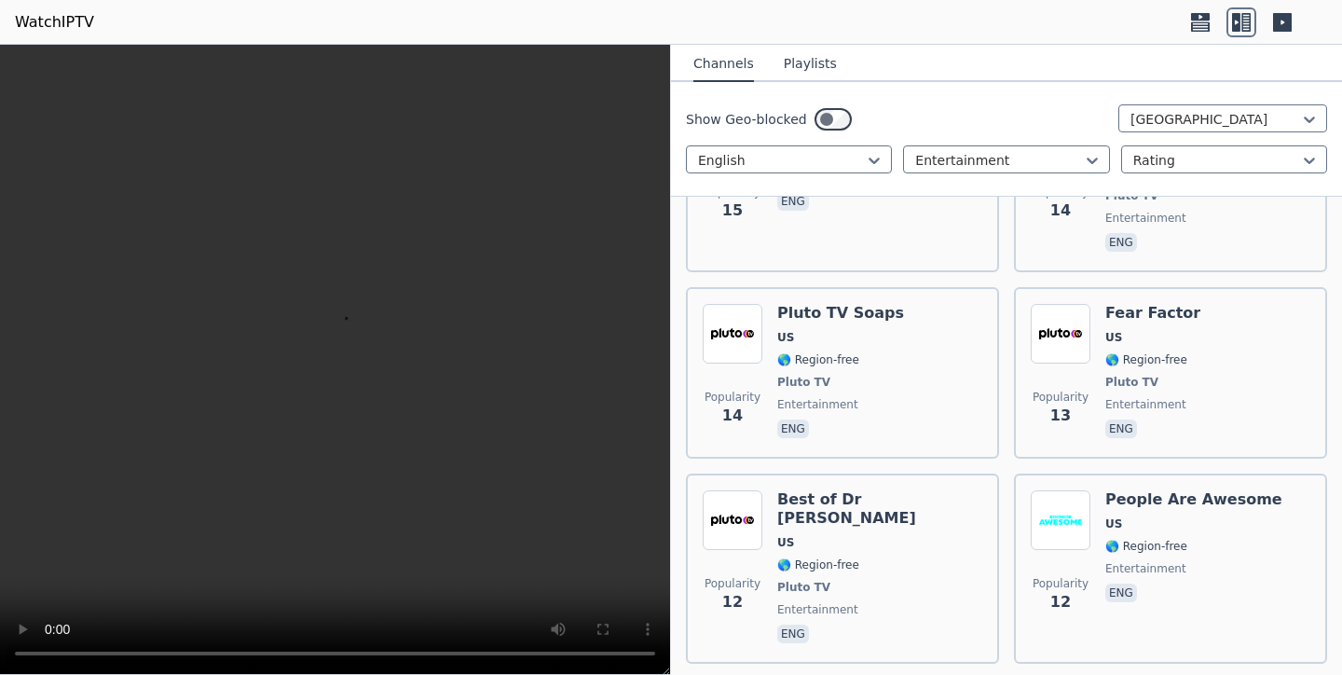
scroll to position [6708, 0]
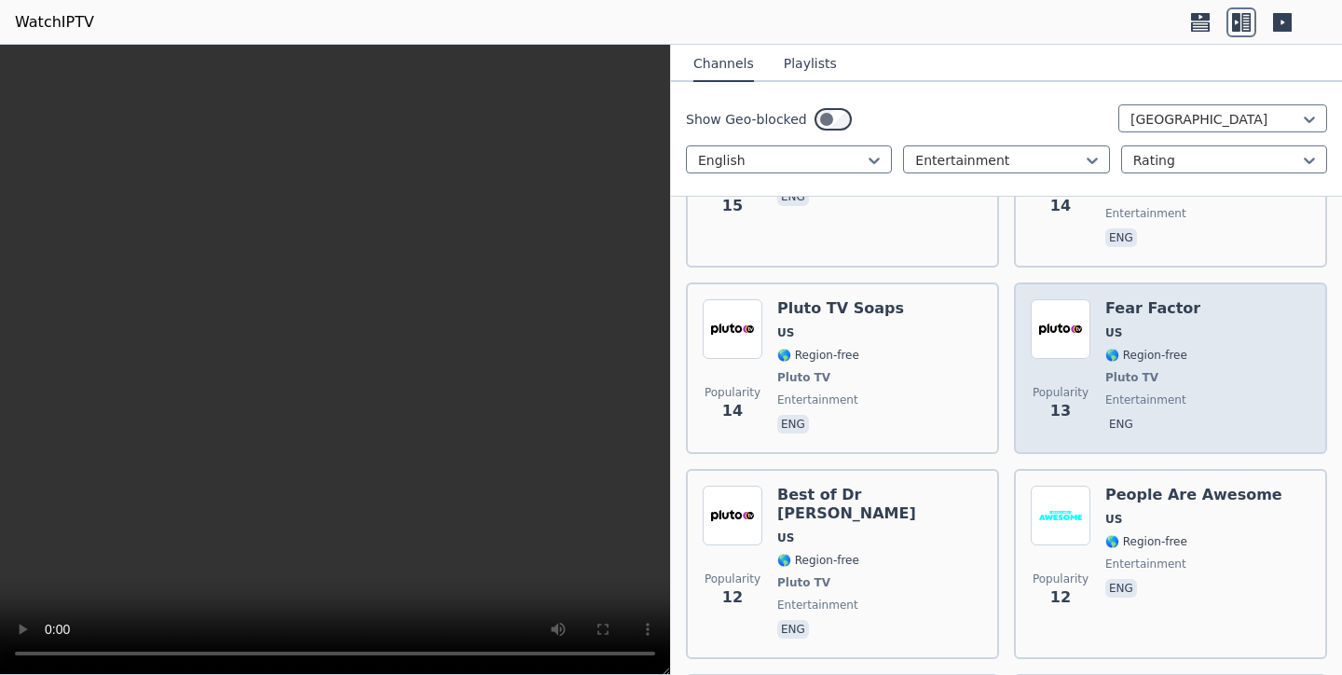
click at [1066, 348] on div "Popularity 13" at bounding box center [1061, 368] width 60 height 138
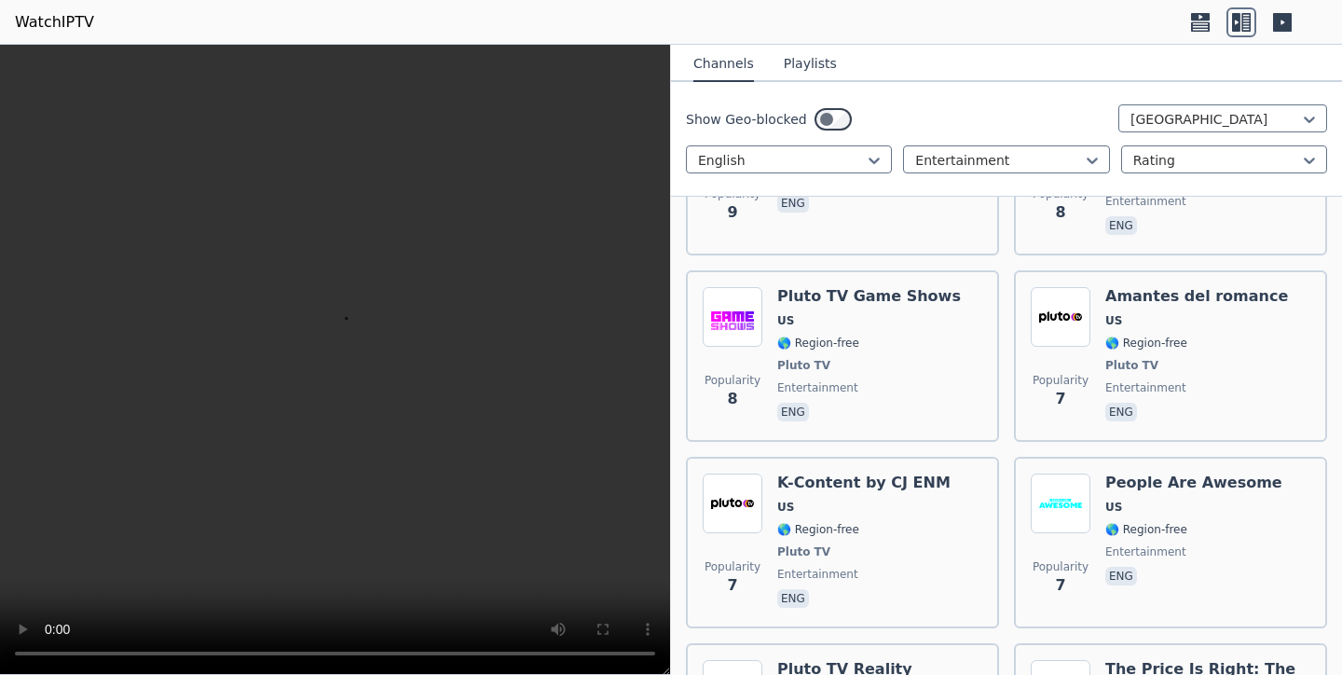
scroll to position [7866, 0]
